Goal: Transaction & Acquisition: Purchase product/service

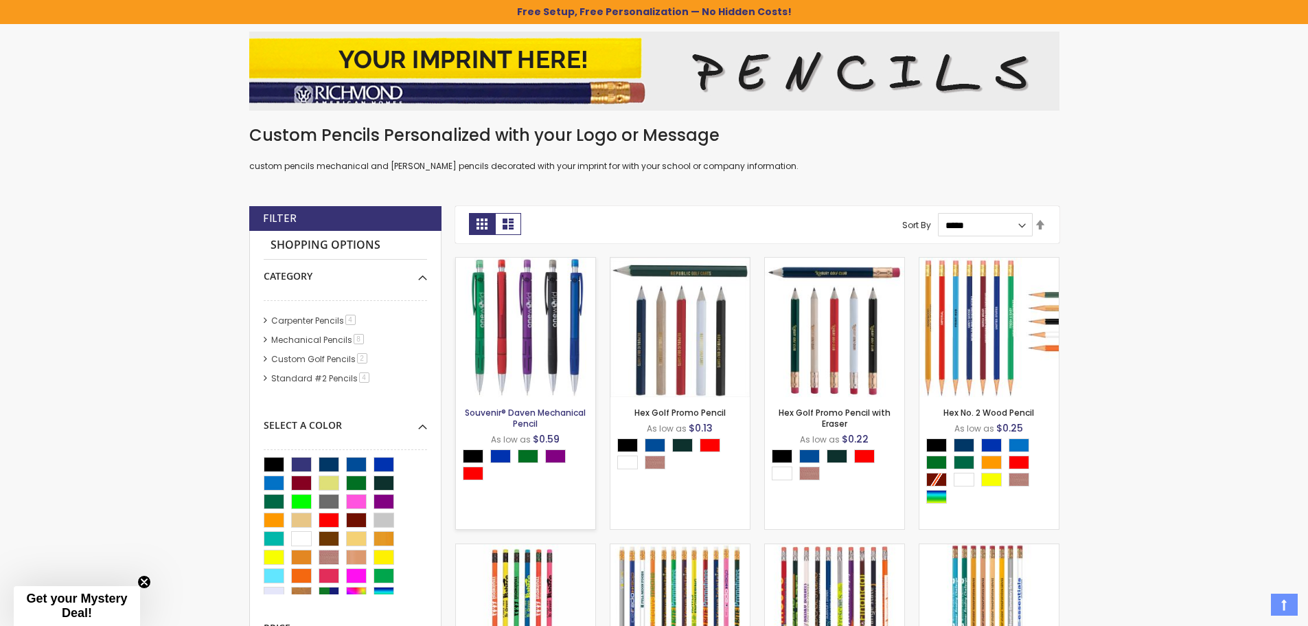
scroll to position [206, 0]
click at [293, 333] on link "Mechanical Pencils 8 item" at bounding box center [318, 339] width 101 height 12
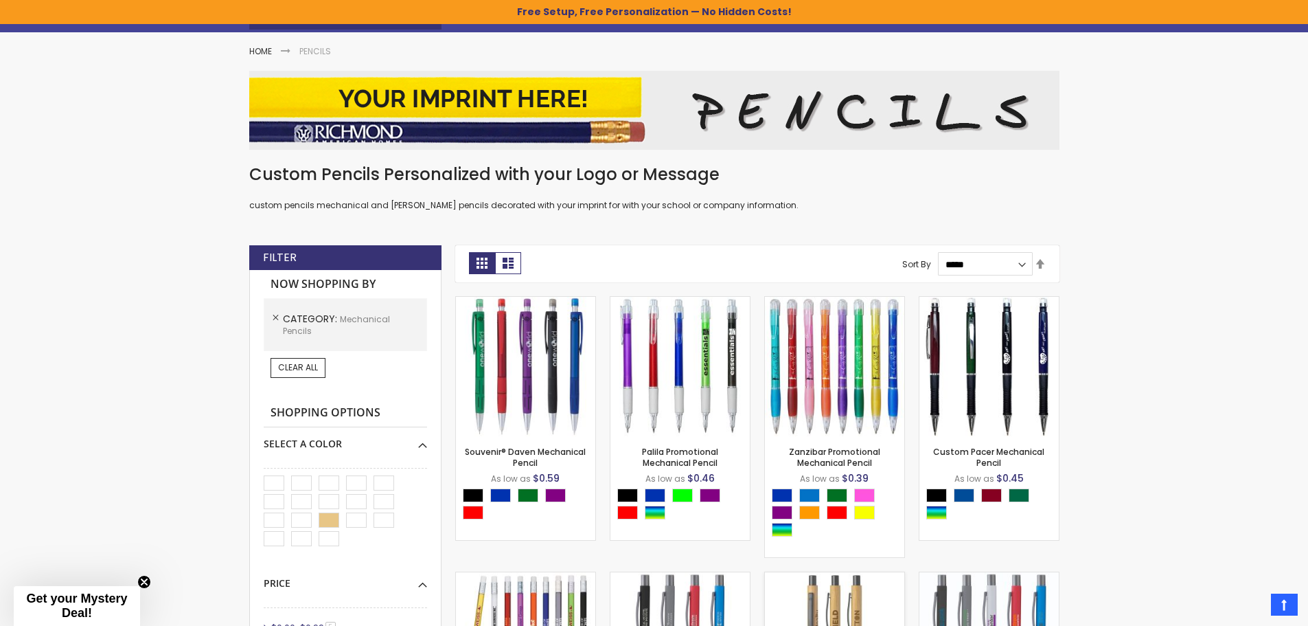
scroll to position [137, 0]
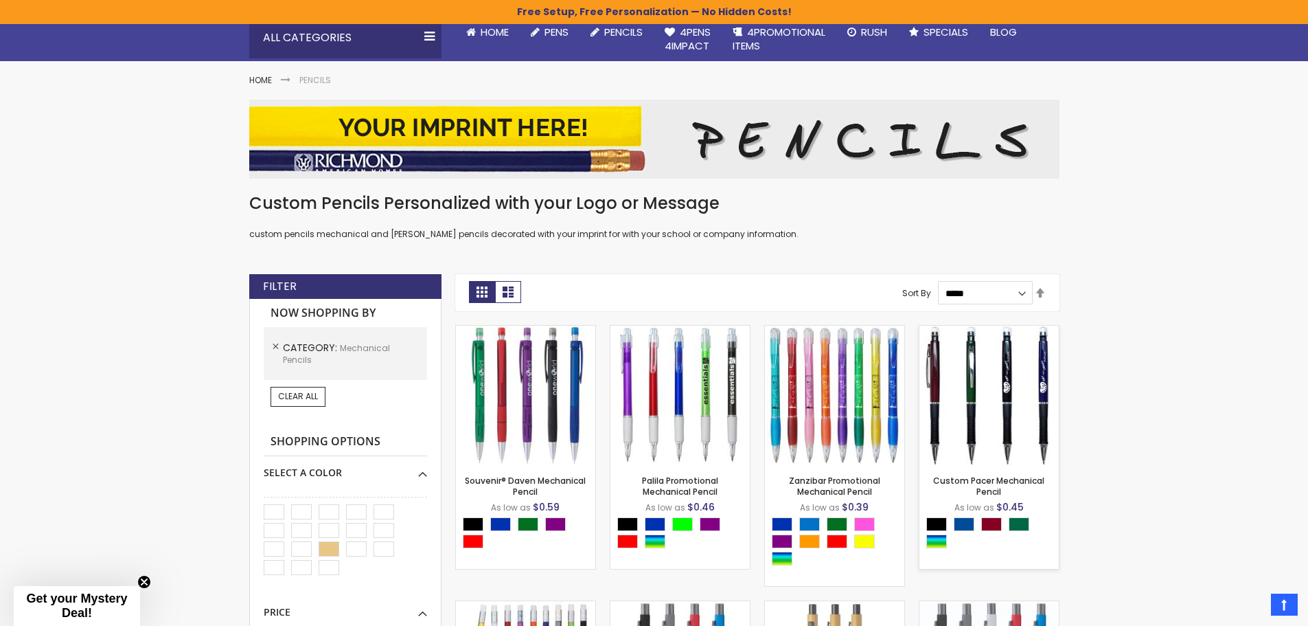
click at [985, 412] on img at bounding box center [988, 394] width 139 height 139
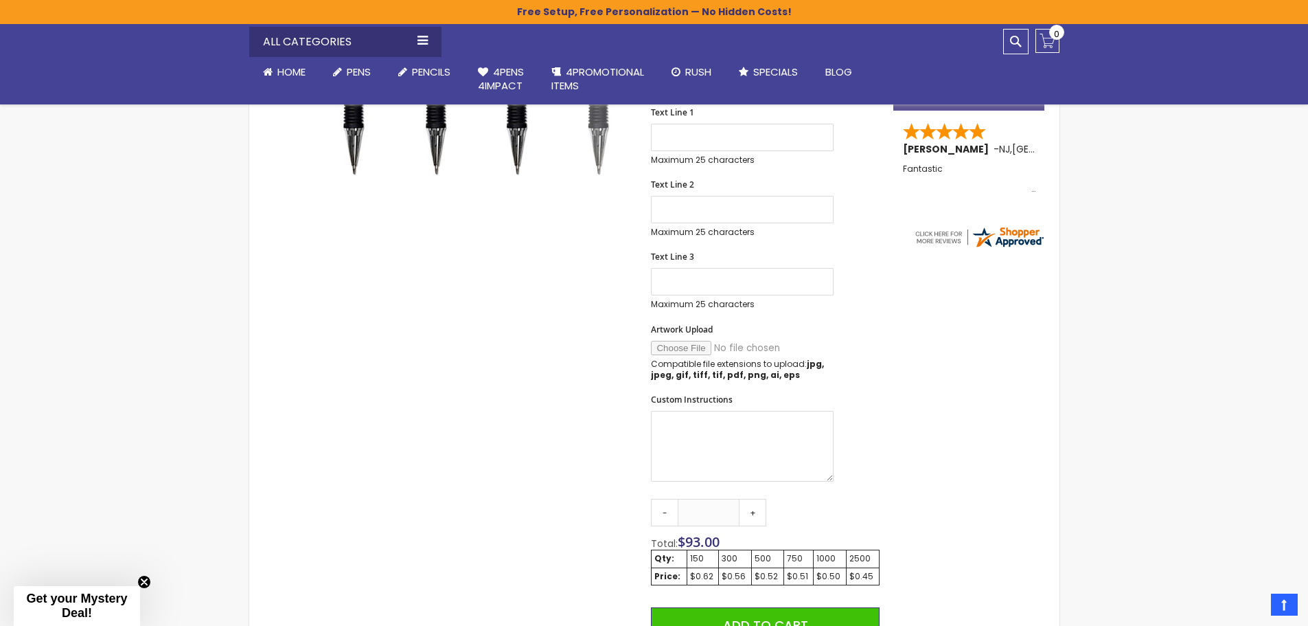
scroll to position [481, 0]
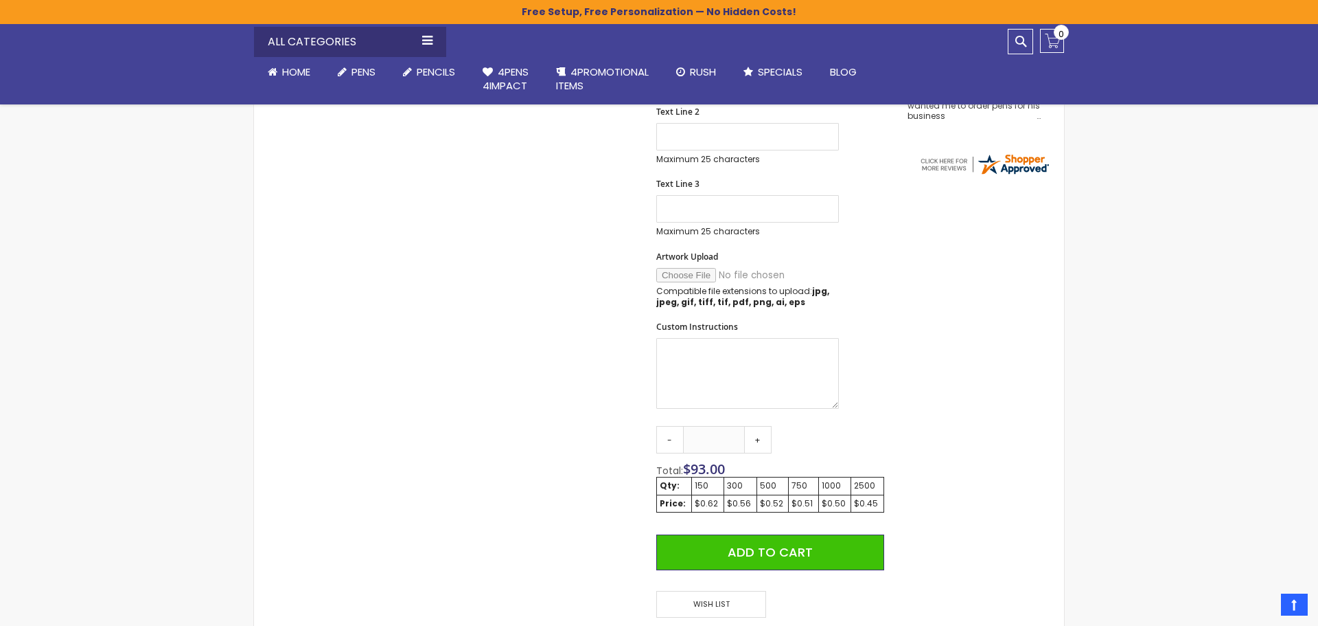
click at [393, 215] on div "Close dialog Sign up to get your Mystery Discount ! Name Email Send Me the Deal…" at bounding box center [659, 313] width 1318 height 626
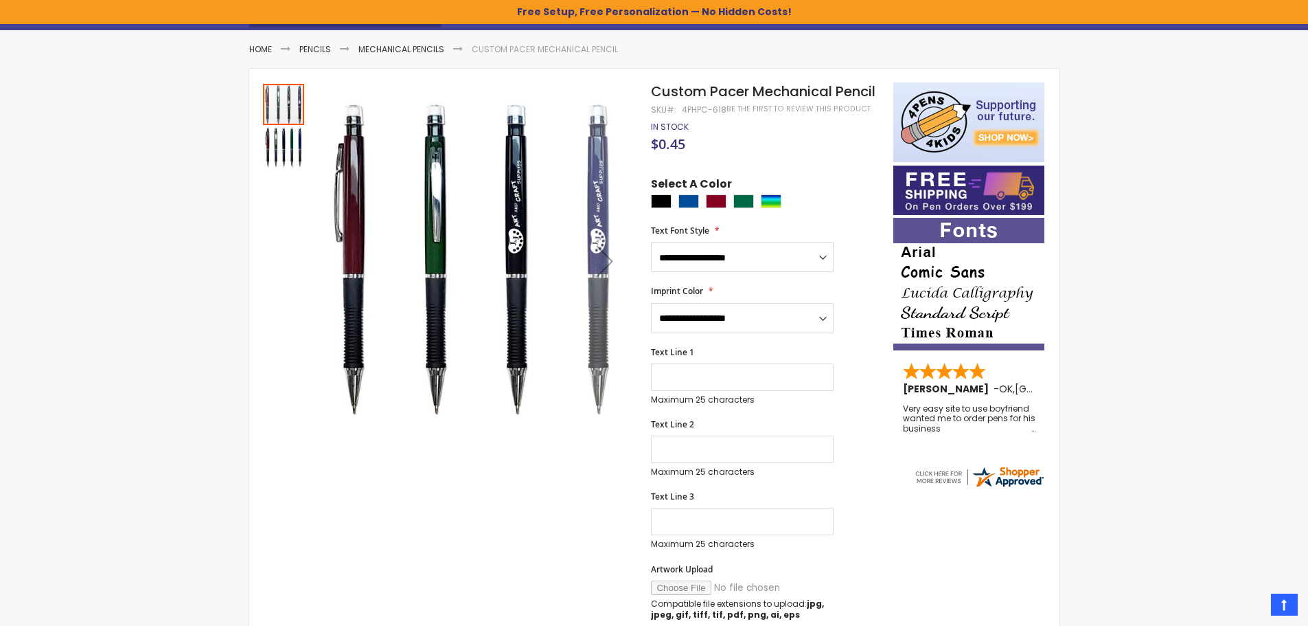
scroll to position [137, 0]
